Goal: Navigation & Orientation: Find specific page/section

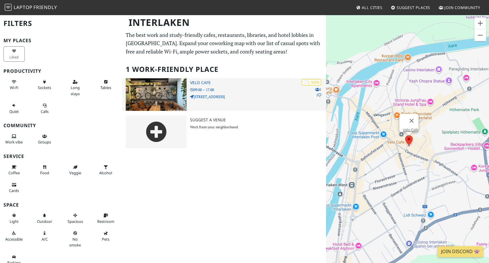
click at [149, 92] on img at bounding box center [156, 94] width 61 height 33
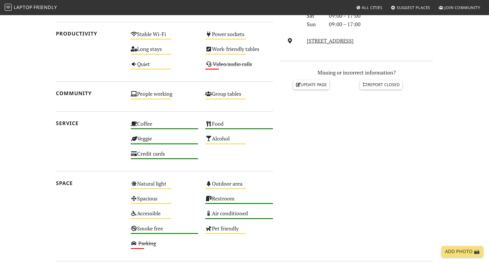
scroll to position [215, 0]
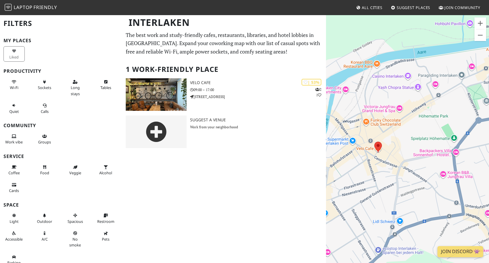
click at [14, 51] on div "Liked" at bounding box center [15, 54] width 31 height 18
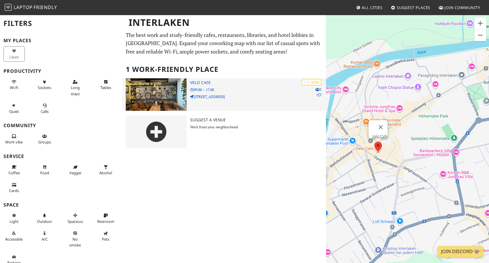
click at [142, 90] on img at bounding box center [156, 94] width 61 height 33
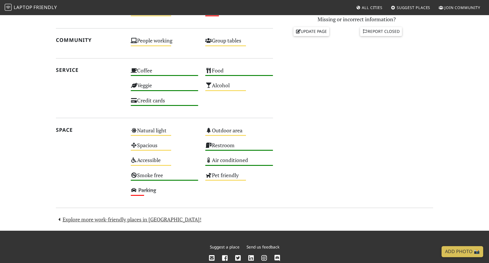
scroll to position [269, 0]
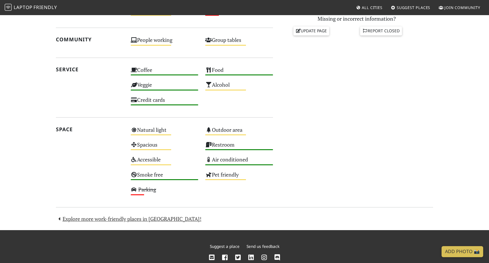
click at [85, 223] on div "Today Visits: 2 Vibes: 0 📸 Been here Reviews Join and leave a review! Join and …" at bounding box center [244, 48] width 384 height 350
click at [85, 218] on link "Explore more work-friendly places in Interlaken!" at bounding box center [128, 218] width 145 height 7
